Goal: Find specific page/section: Find specific page/section

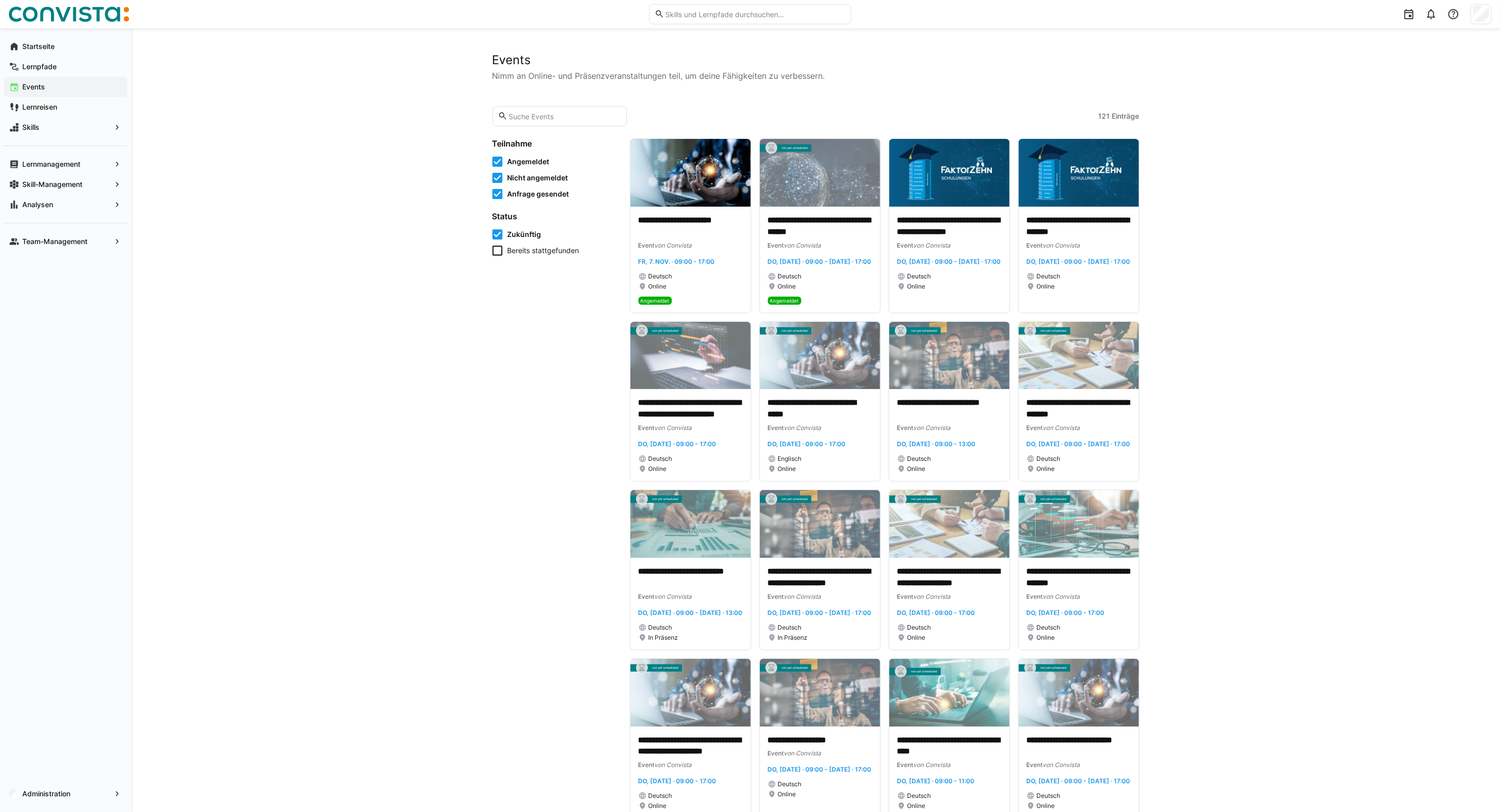
click at [536, 107] on eds-input at bounding box center [560, 116] width 135 height 20
click at [535, 109] on eds-input at bounding box center [560, 116] width 135 height 20
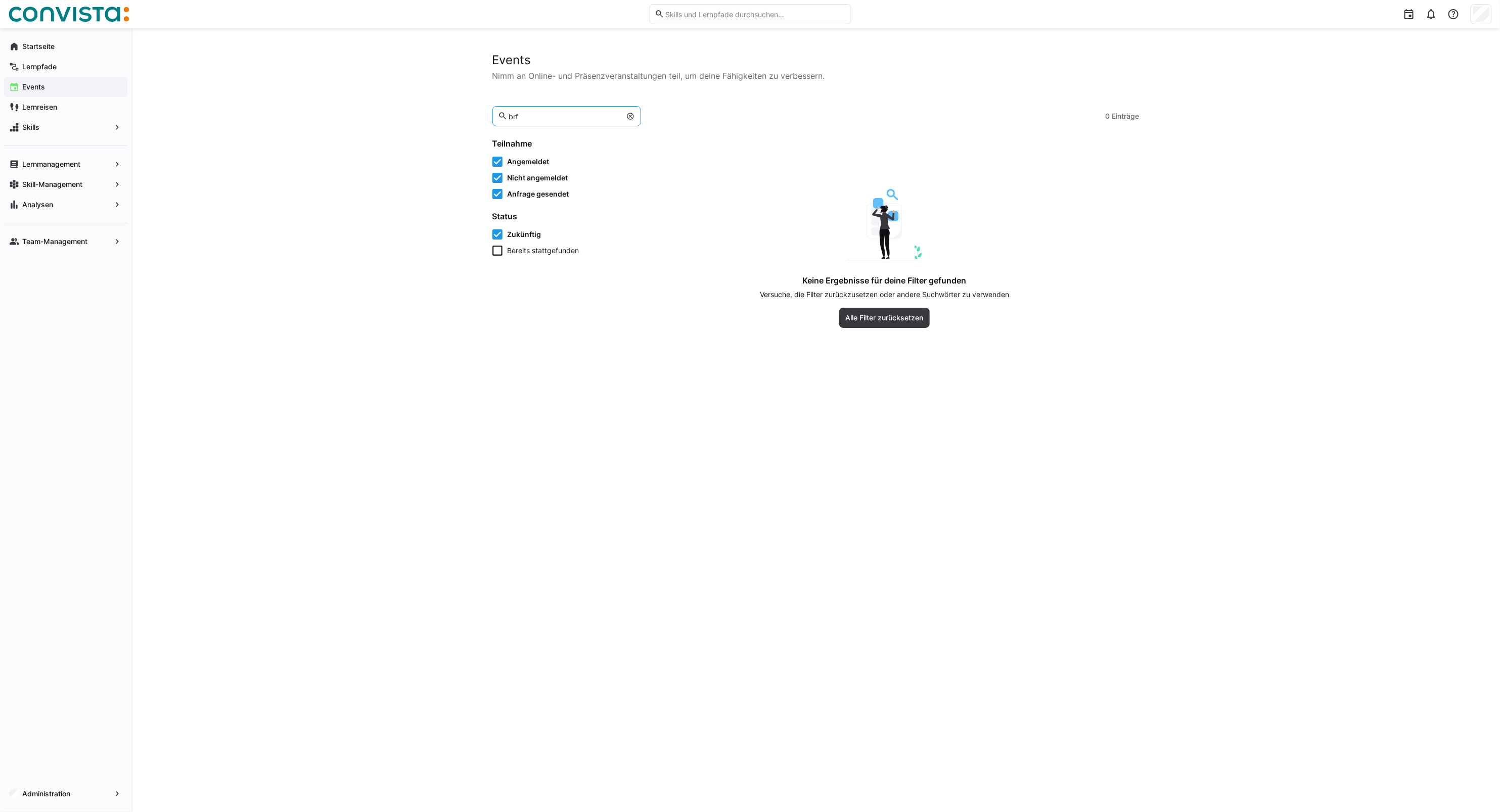
type input "brf"
click at [627, 117] on eds-icon at bounding box center [631, 116] width 8 height 8
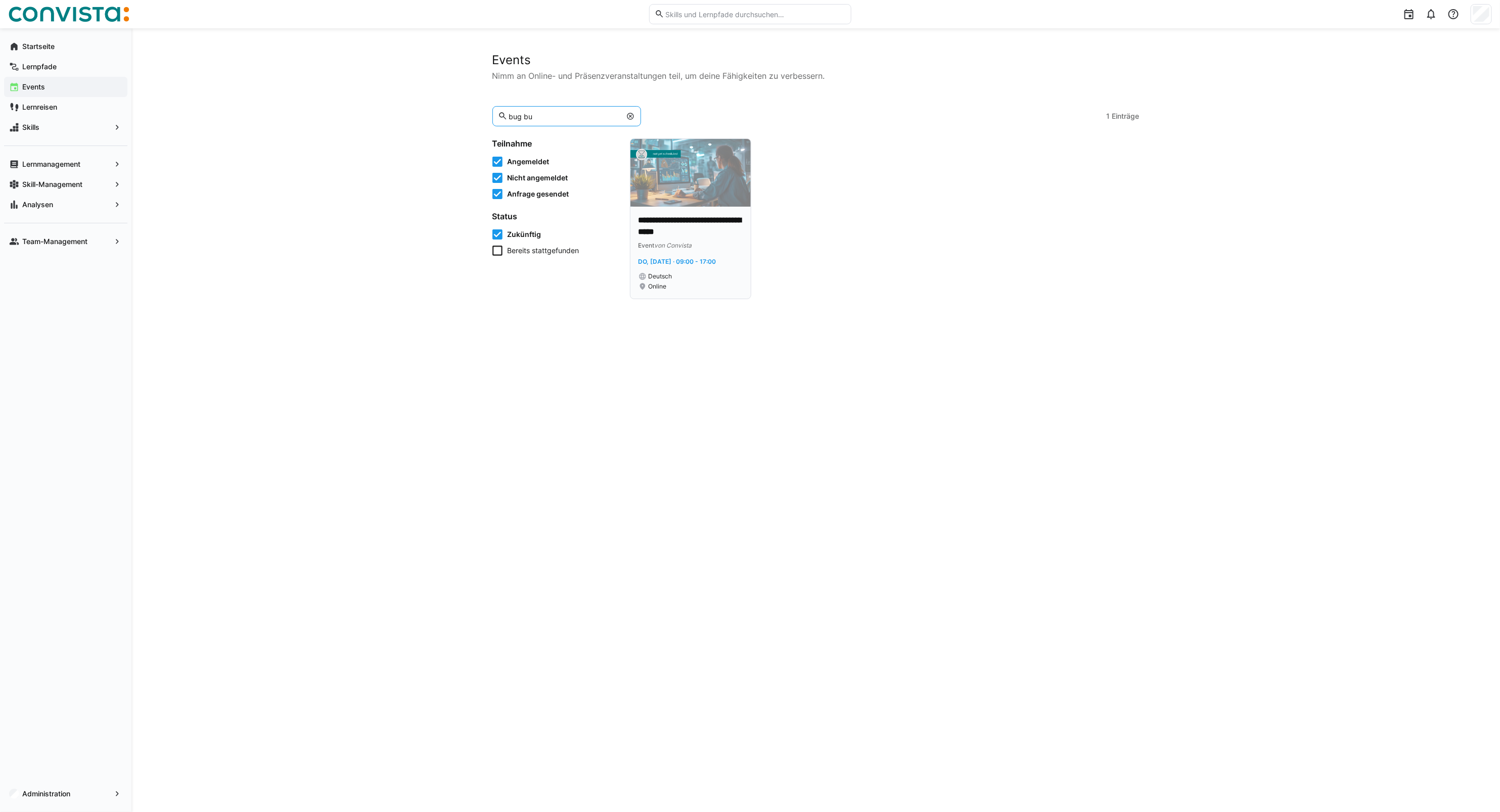
type input "bug bu"
click at [722, 170] on img at bounding box center [691, 173] width 121 height 68
